Goal: Task Accomplishment & Management: Manage account settings

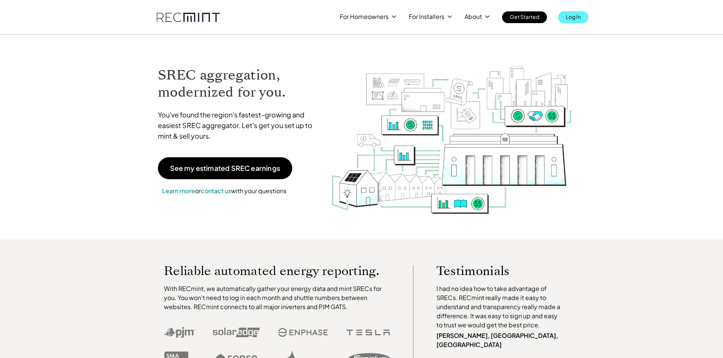
click at [573, 16] on p "Log In" at bounding box center [573, 16] width 15 height 11
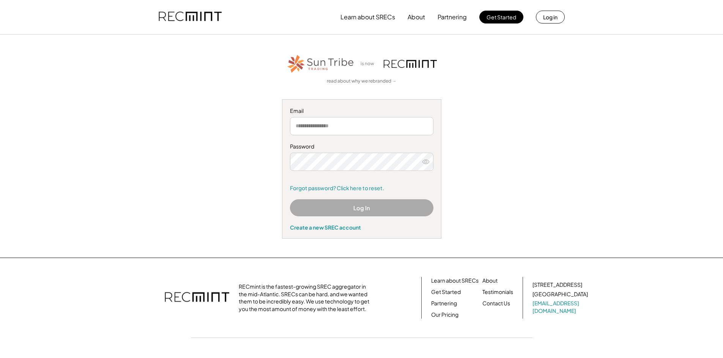
click at [328, 126] on input "email" at bounding box center [361, 126] width 143 height 18
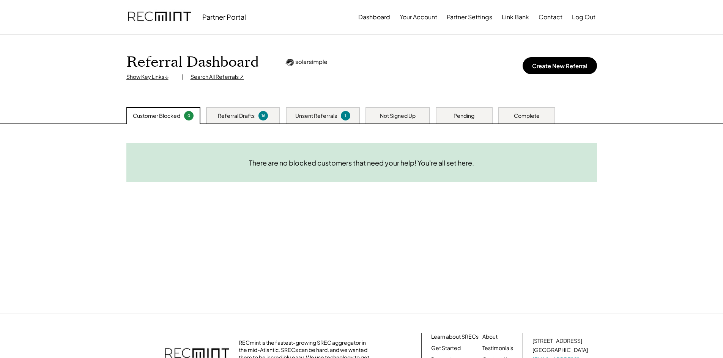
click at [267, 114] on div "16" at bounding box center [262, 115] width 9 height 9
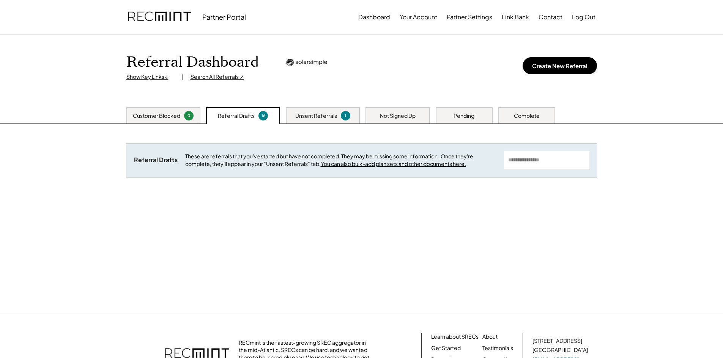
click at [315, 115] on div "Unsent Referrals" at bounding box center [316, 116] width 42 height 8
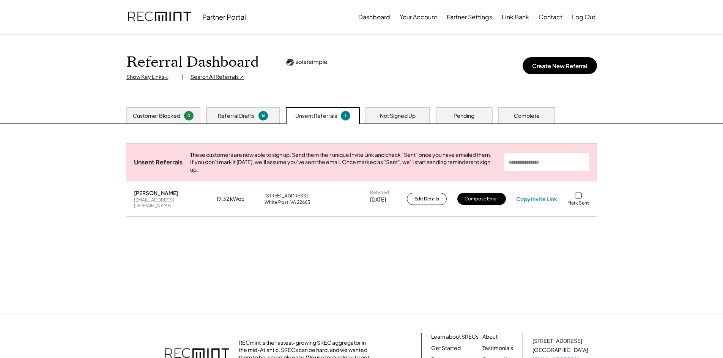
click at [239, 110] on div "Referral Drafts 16" at bounding box center [243, 115] width 74 height 16
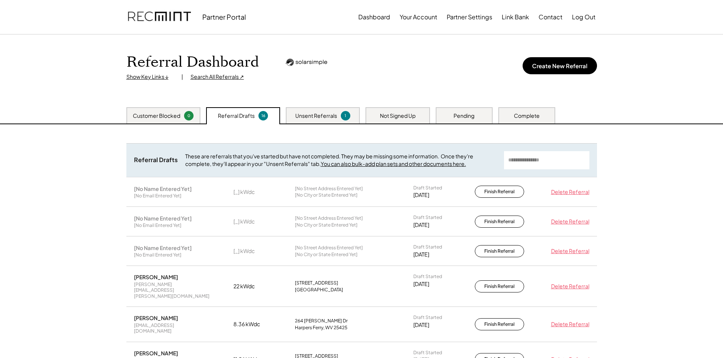
click at [338, 112] on div "Unsent Referrals 1" at bounding box center [323, 115] width 74 height 16
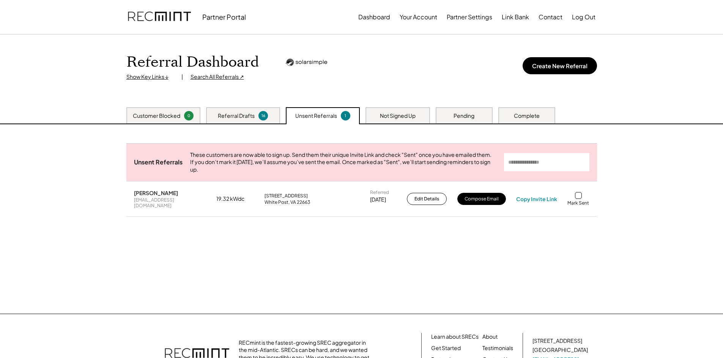
click at [578, 199] on div at bounding box center [578, 195] width 7 height 7
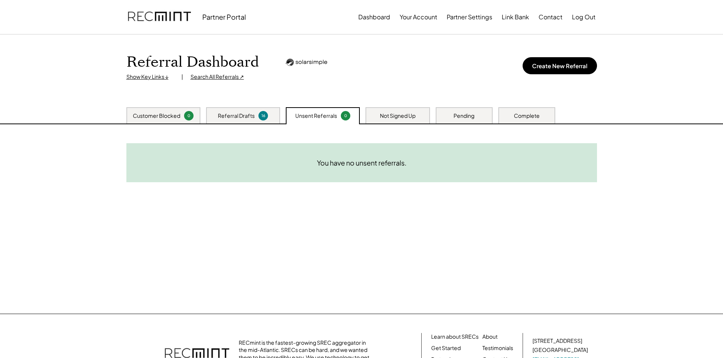
click at [260, 113] on div "16" at bounding box center [262, 116] width 7 height 6
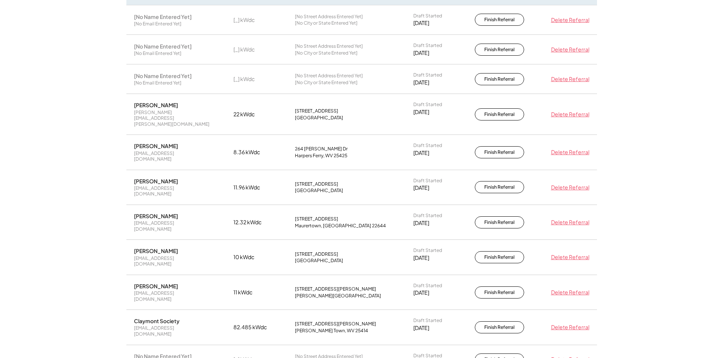
scroll to position [190, 0]
